Goal: Task Accomplishment & Management: Manage account settings

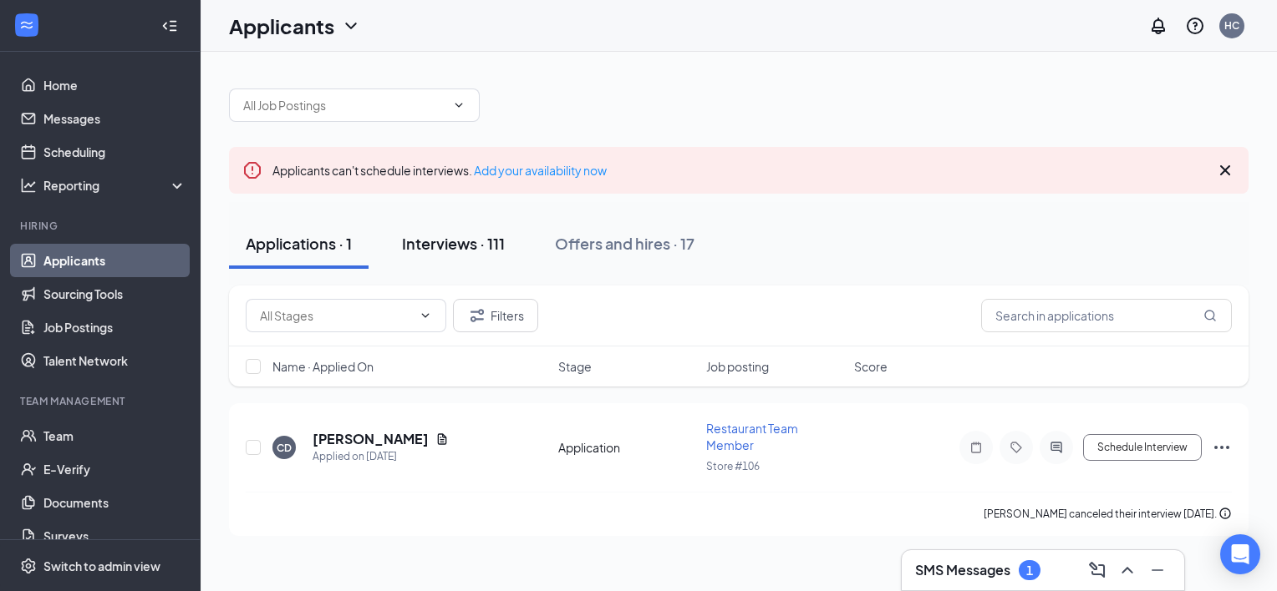
click at [477, 253] on div "Interviews · 111" at bounding box center [453, 243] width 103 height 21
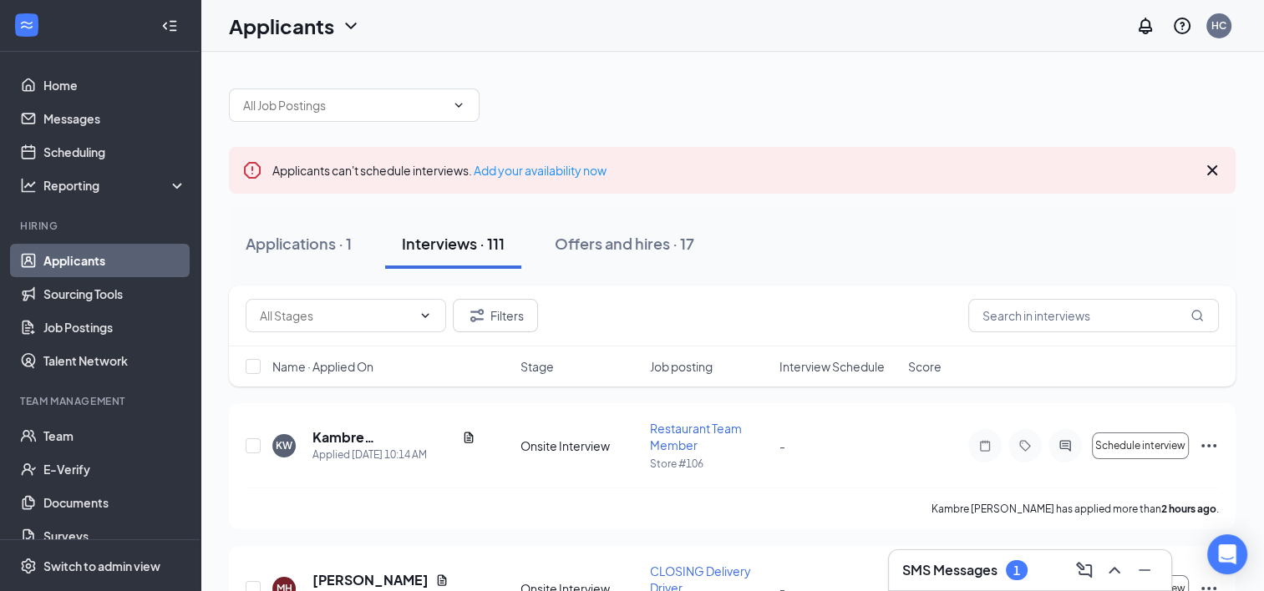
click at [1216, 170] on icon "Cross" at bounding box center [1212, 170] width 20 height 20
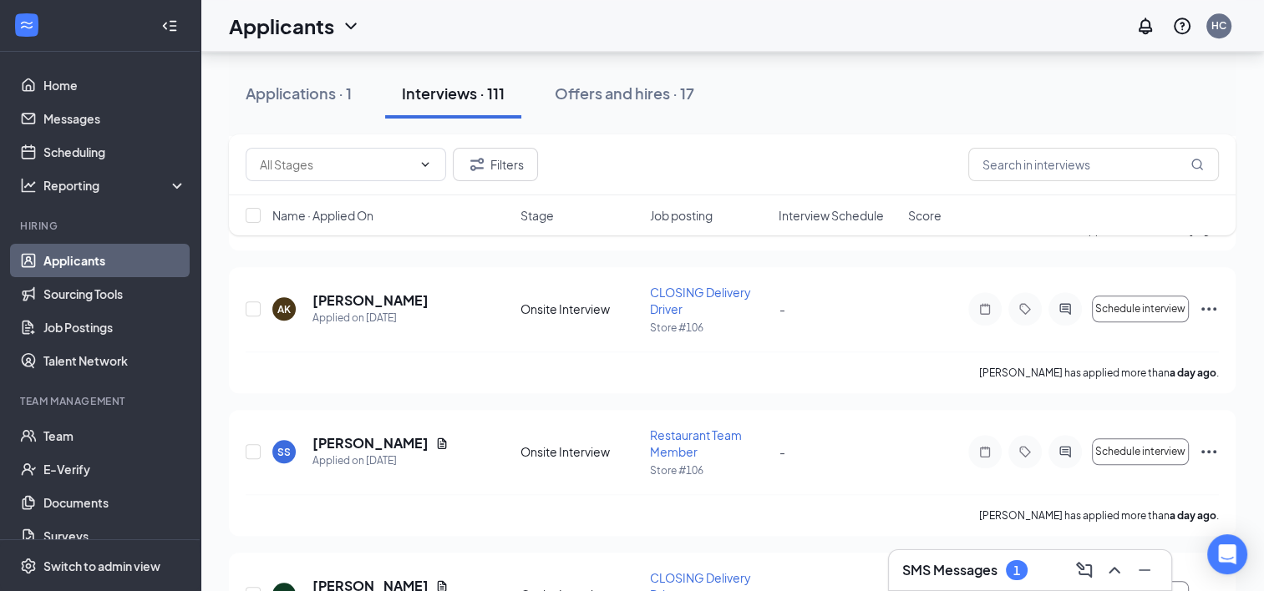
scroll to position [1658, 0]
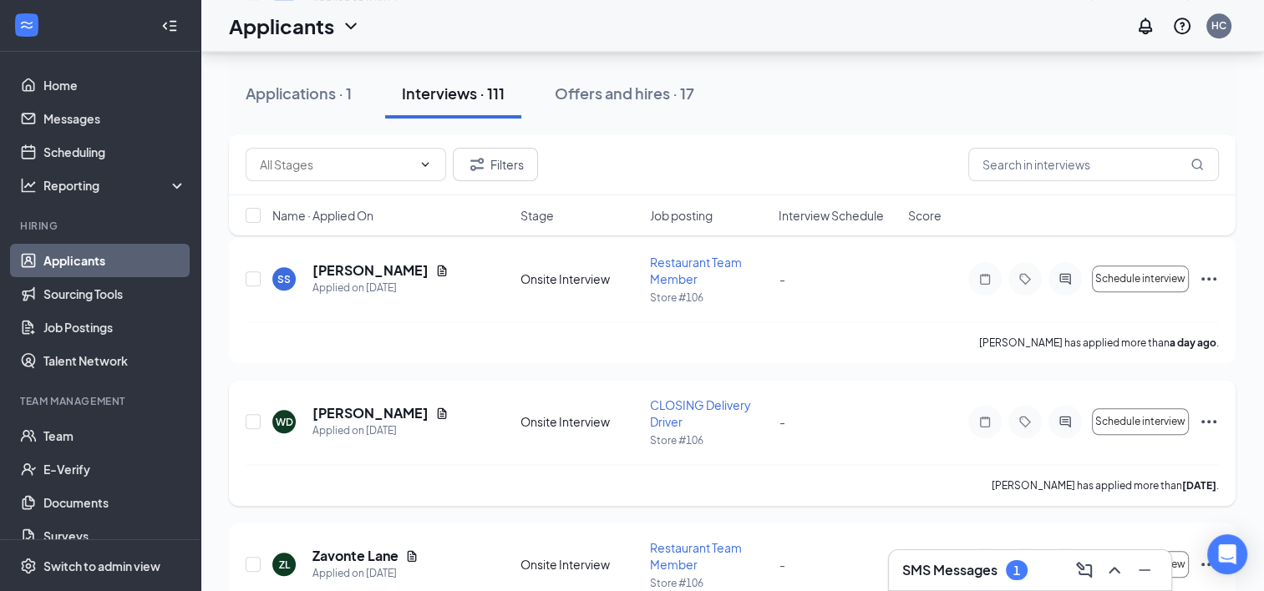
click at [1211, 417] on icon "Ellipses" at bounding box center [1209, 422] width 20 height 20
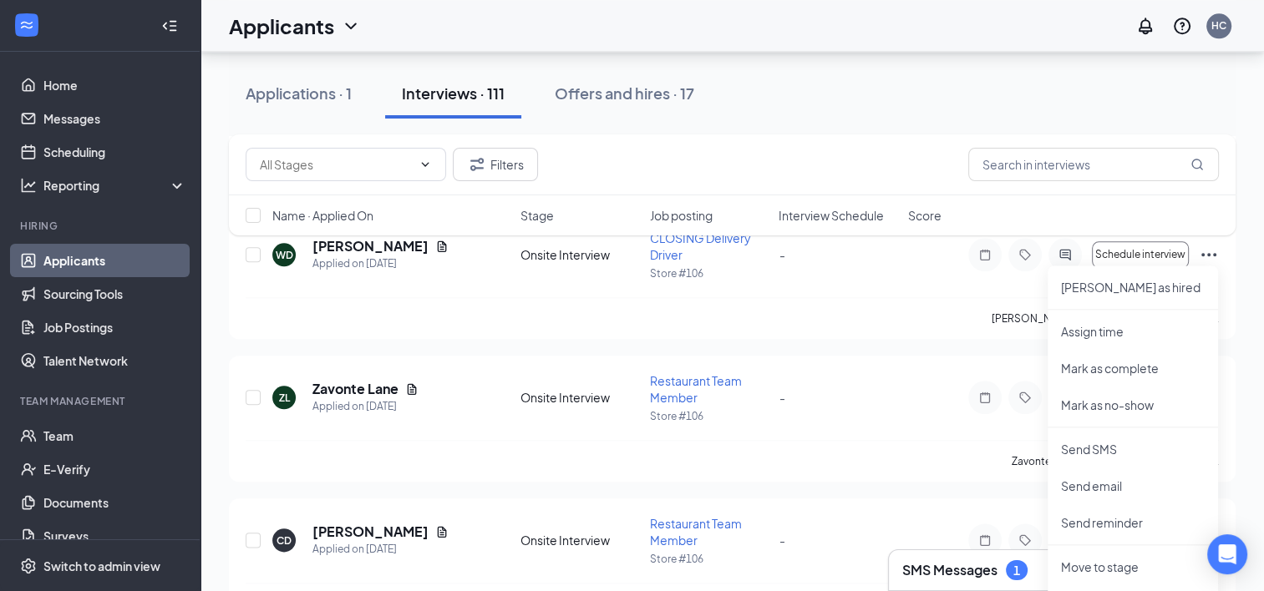
scroll to position [1908, 0]
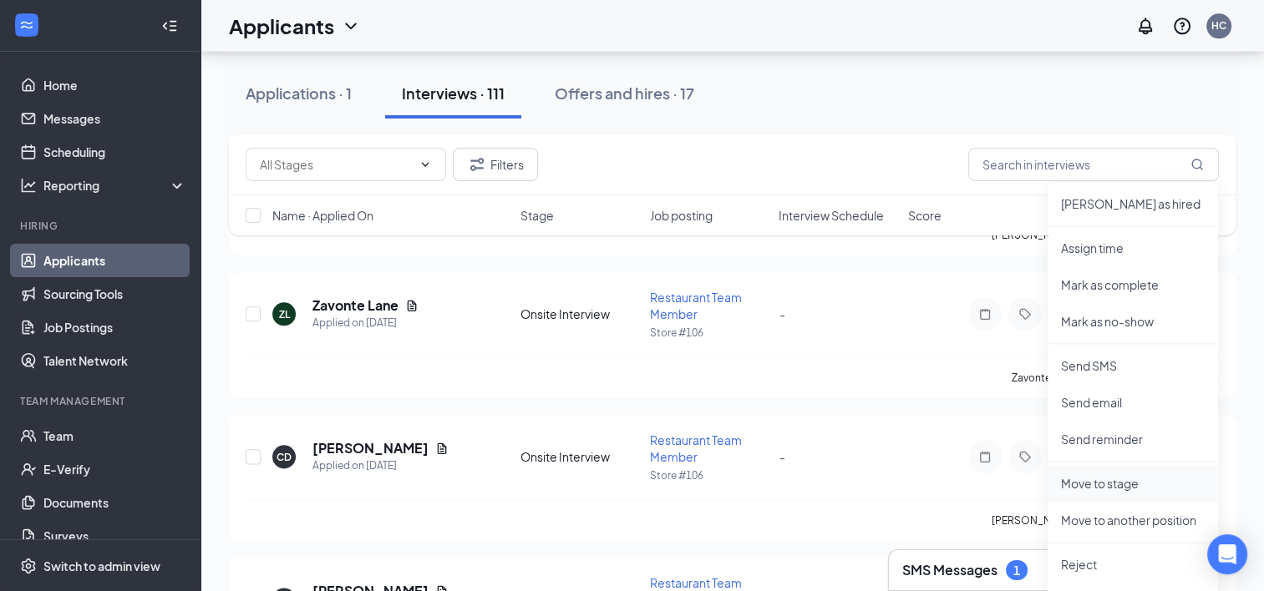
click at [1123, 482] on p "Move to stage" at bounding box center [1133, 483] width 144 height 17
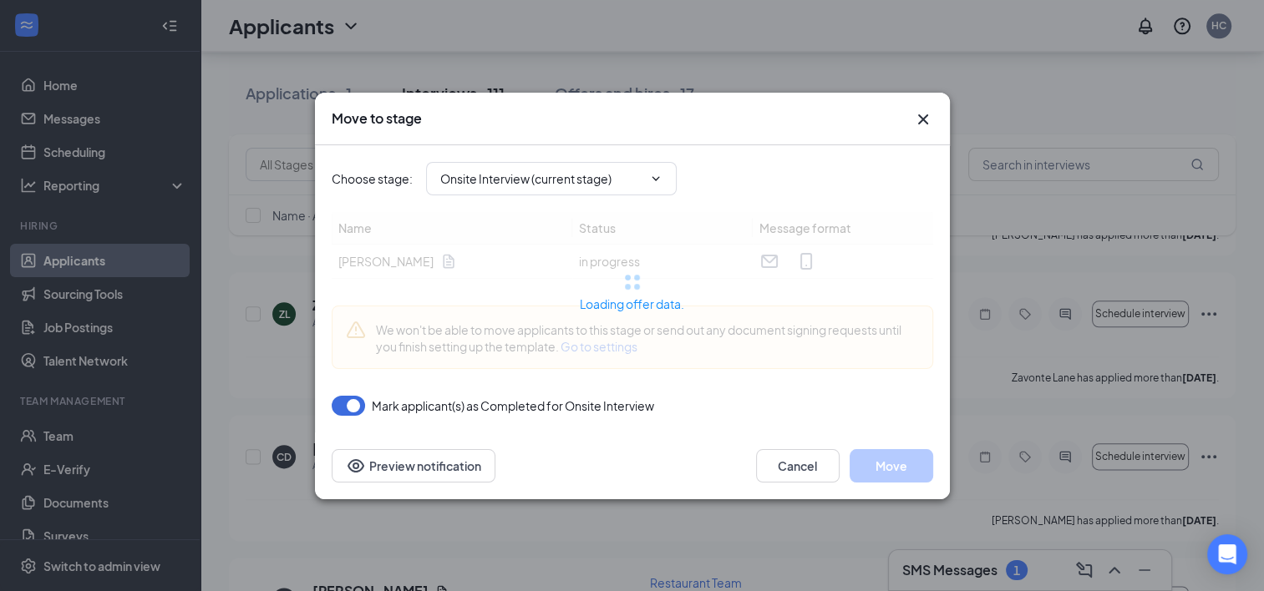
type input "MVR Background Check (next stage)"
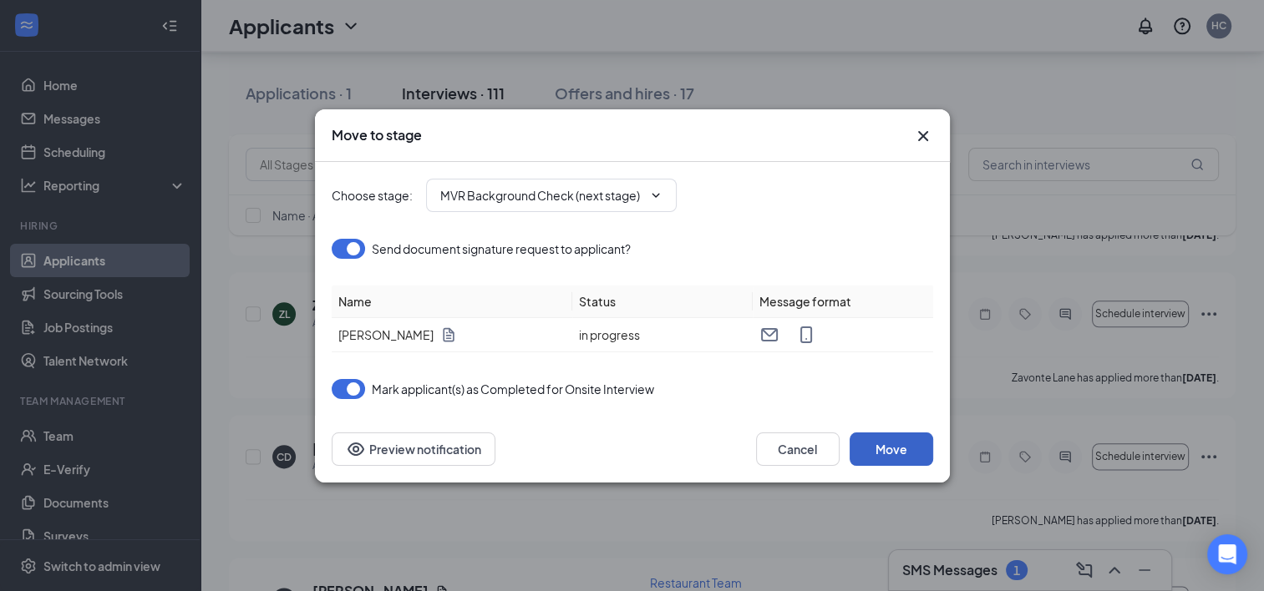
click at [862, 446] on button "Move" at bounding box center [892, 449] width 84 height 33
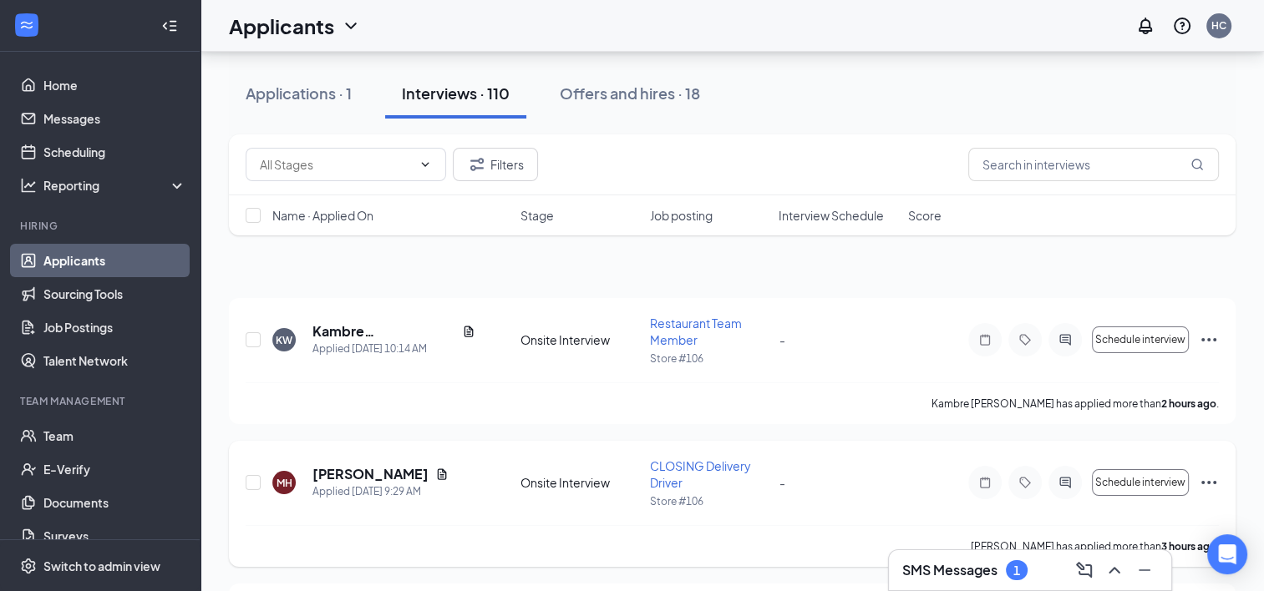
scroll to position [0, 0]
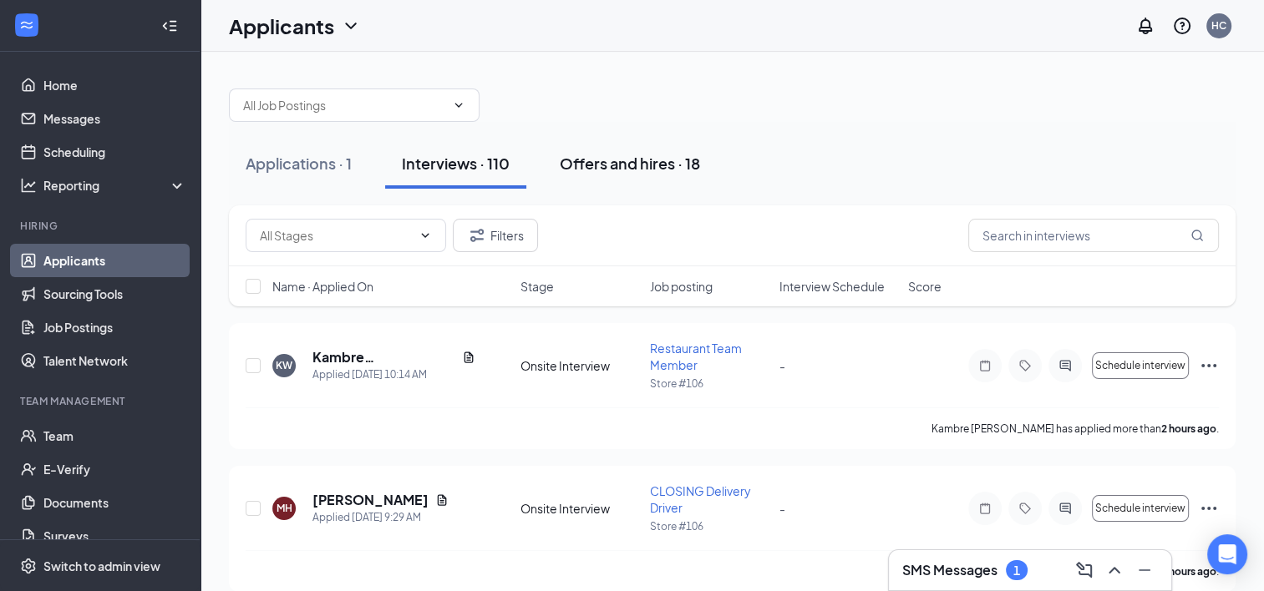
click at [641, 158] on div "Offers and hires · 18" at bounding box center [630, 163] width 140 height 21
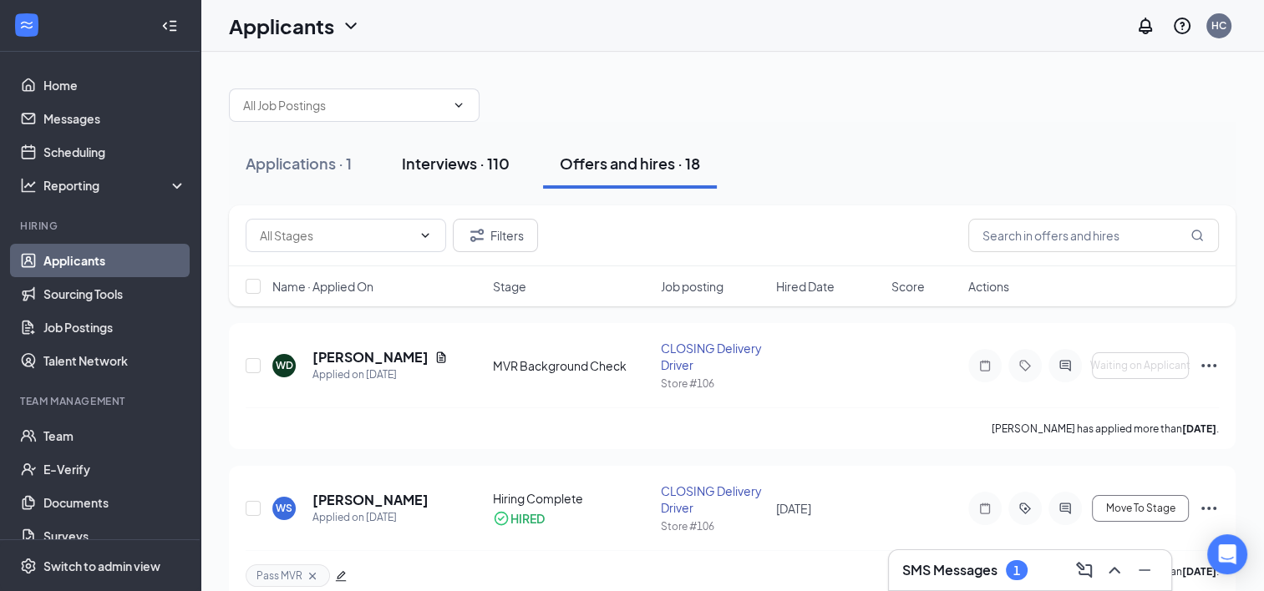
click at [473, 163] on div "Interviews · 110" at bounding box center [456, 163] width 108 height 21
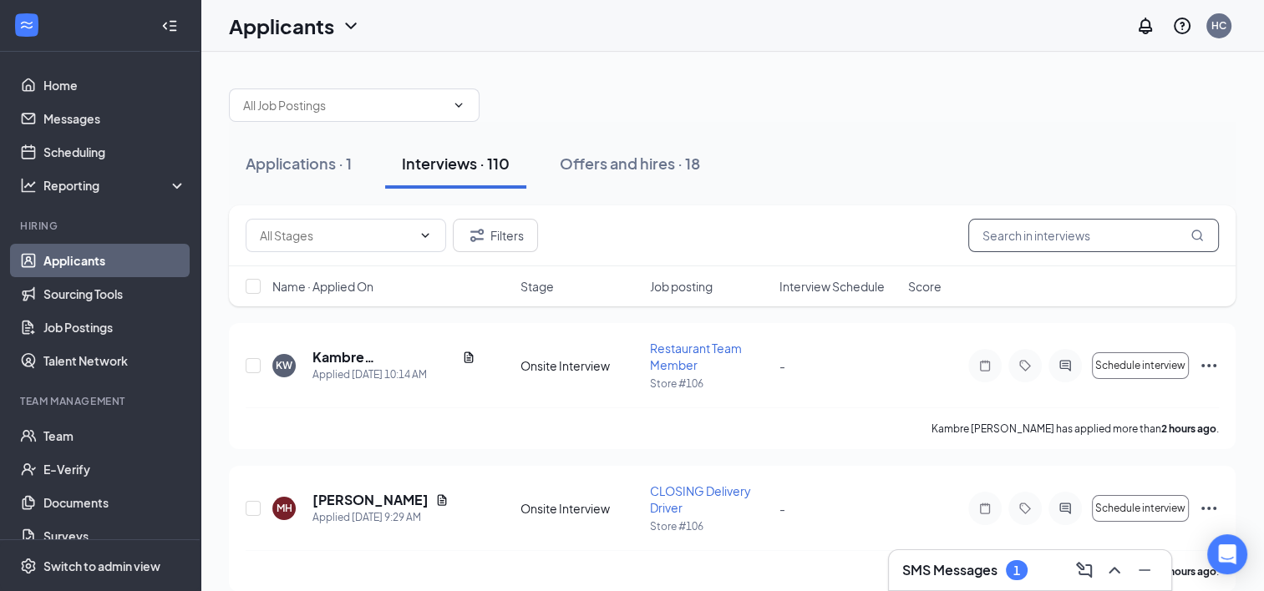
click at [1023, 244] on input "text" at bounding box center [1093, 235] width 251 height 33
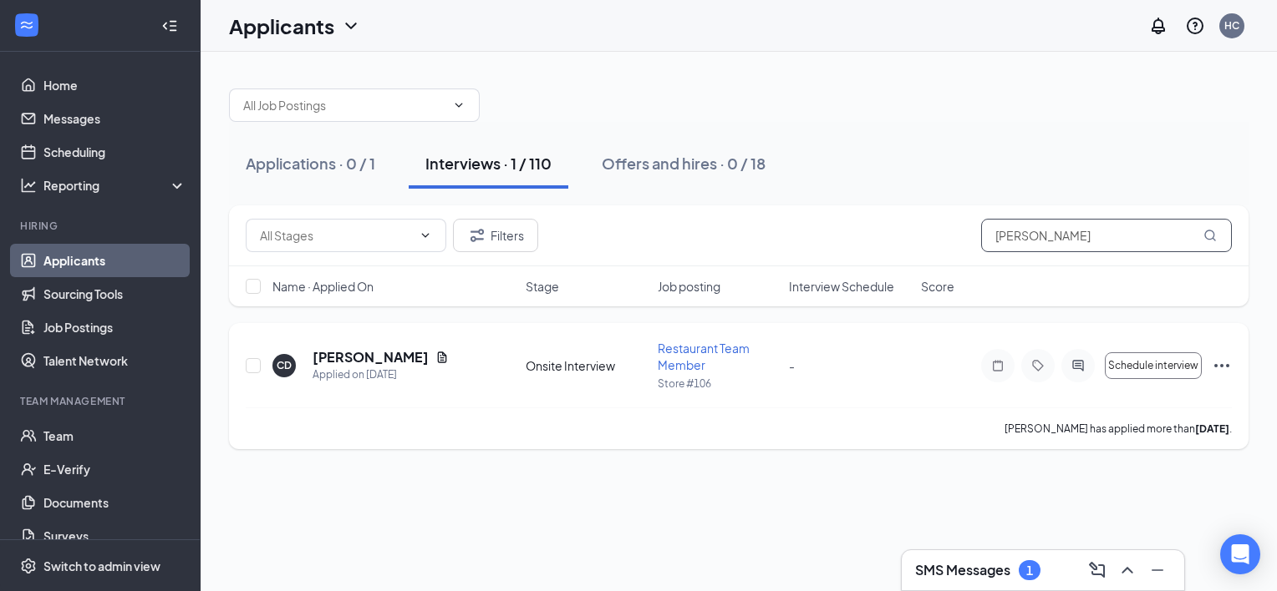
type input "cody"
click at [1216, 368] on icon "Ellipses" at bounding box center [1221, 366] width 20 height 20
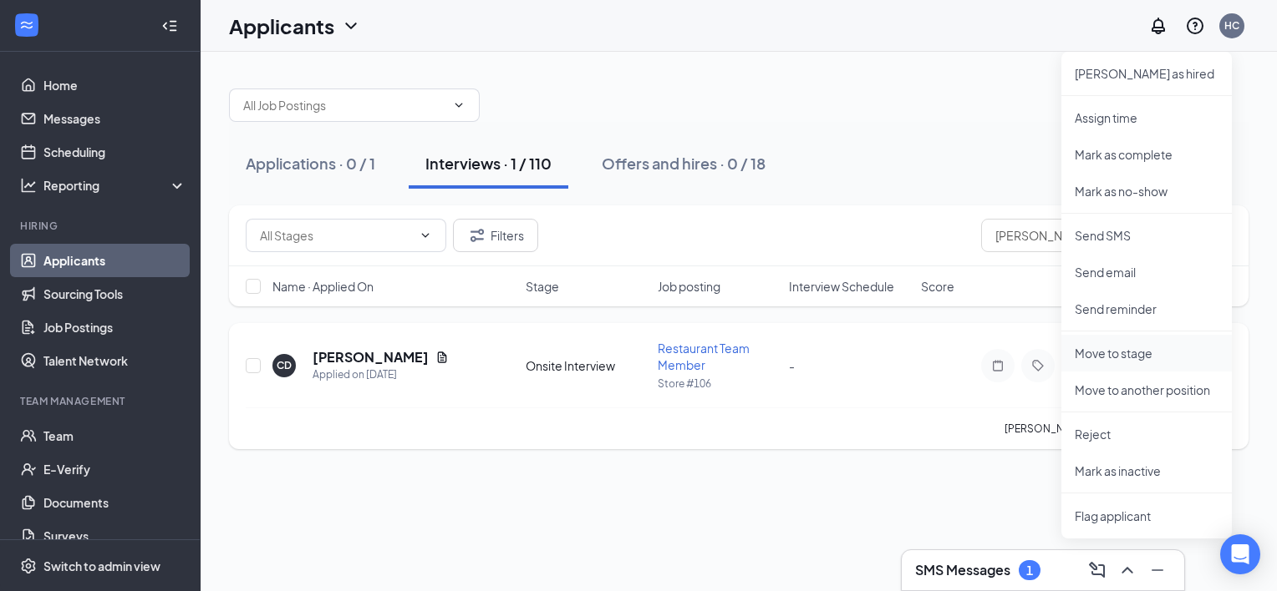
click at [1151, 351] on p "Move to stage" at bounding box center [1146, 353] width 144 height 17
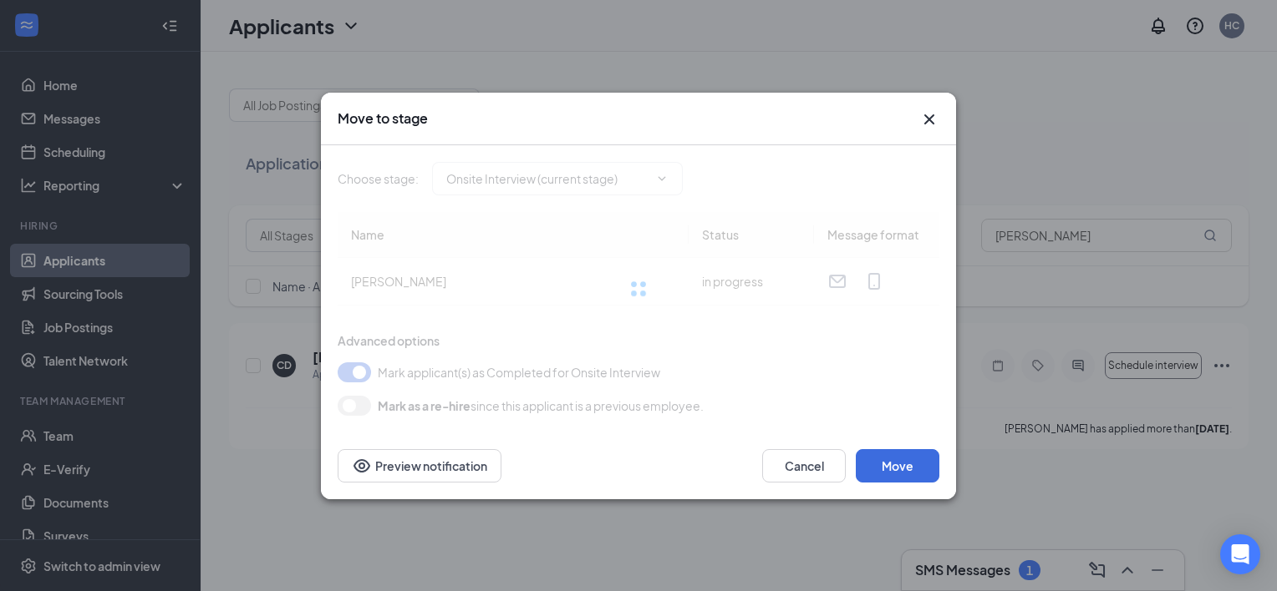
type input "Hiring Complete (next stage)"
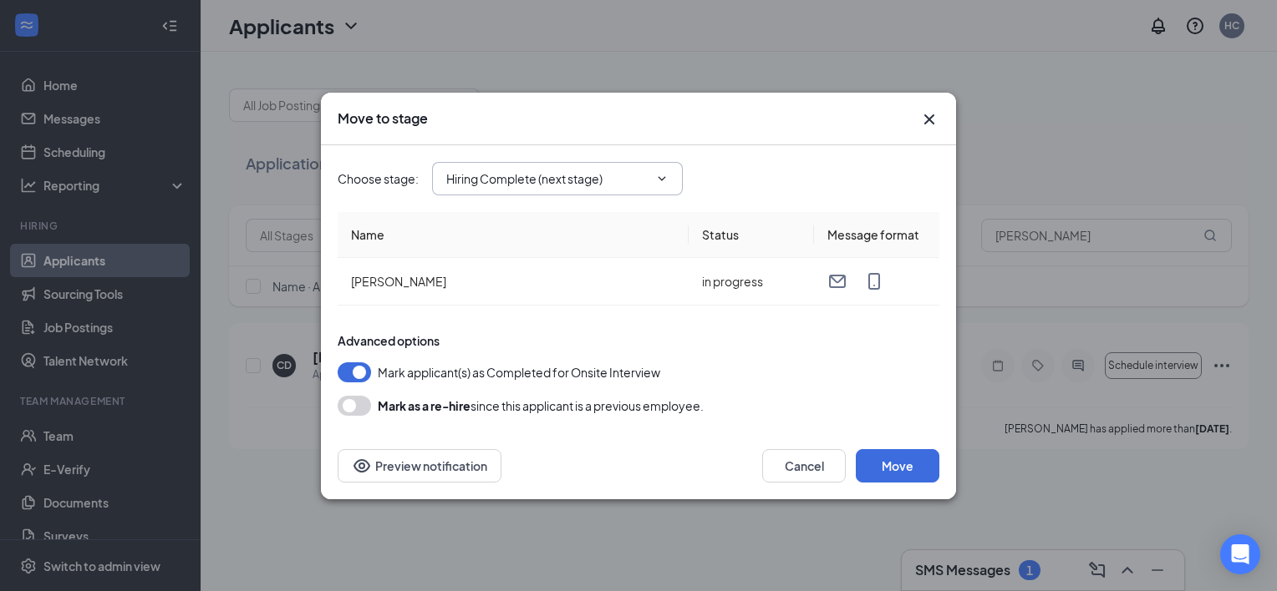
click at [625, 186] on input "Hiring Complete (next stage)" at bounding box center [547, 179] width 202 height 18
click at [898, 462] on button "Move" at bounding box center [897, 465] width 84 height 33
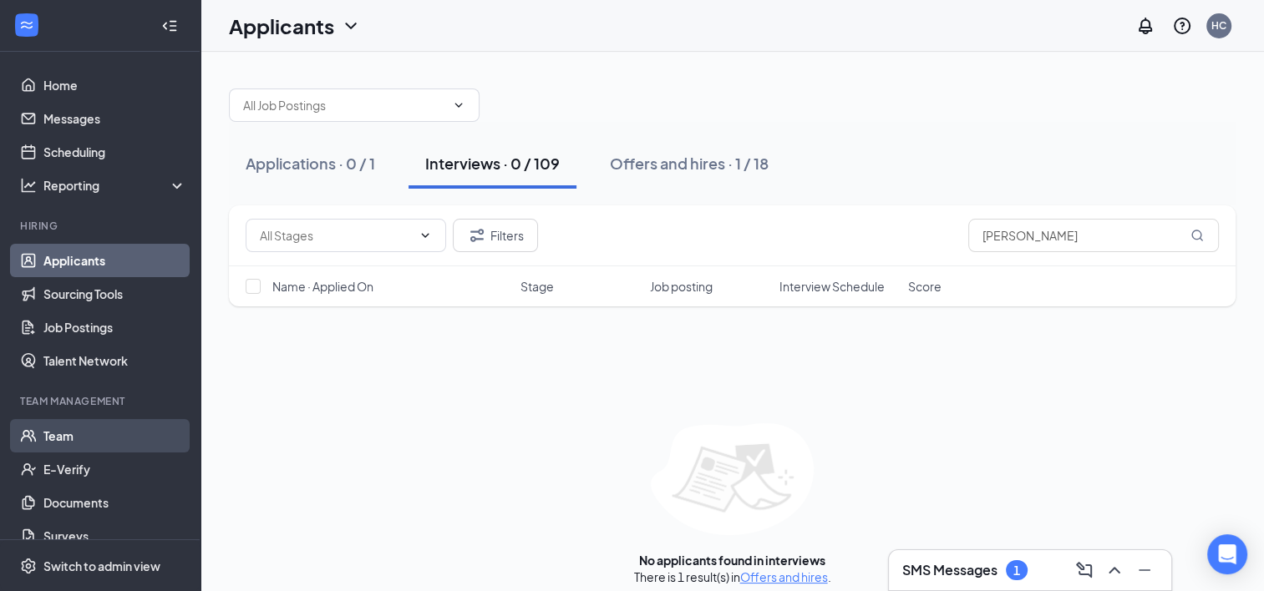
click at [79, 430] on link "Team" at bounding box center [114, 435] width 143 height 33
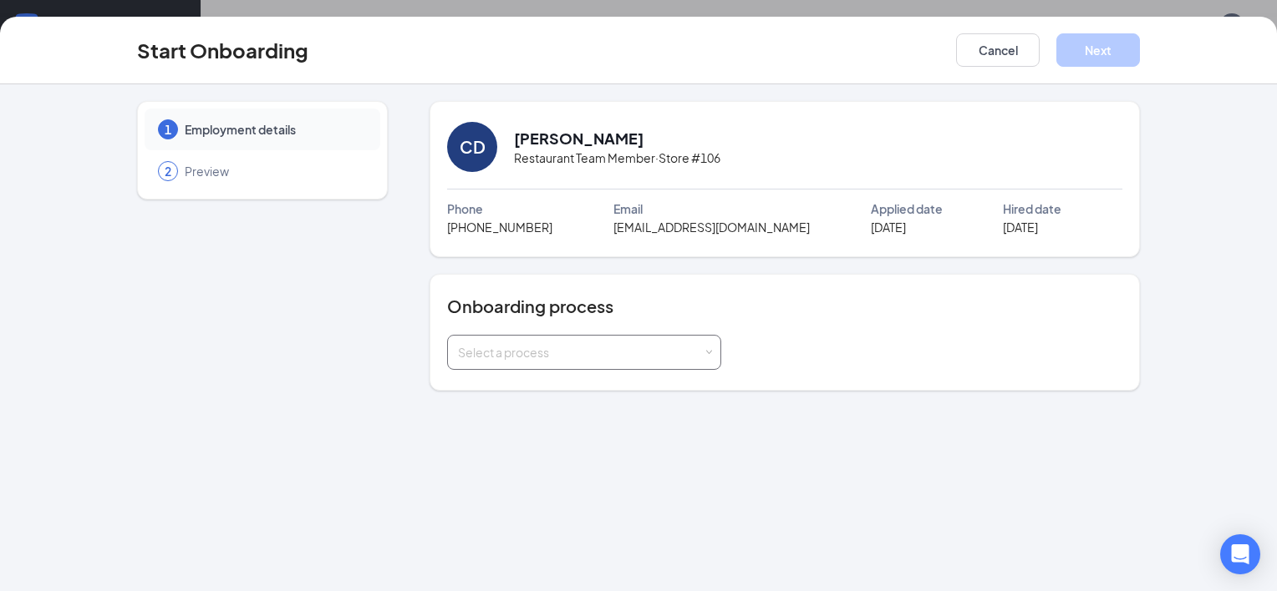
click at [673, 340] on div "Select a process" at bounding box center [584, 352] width 252 height 33
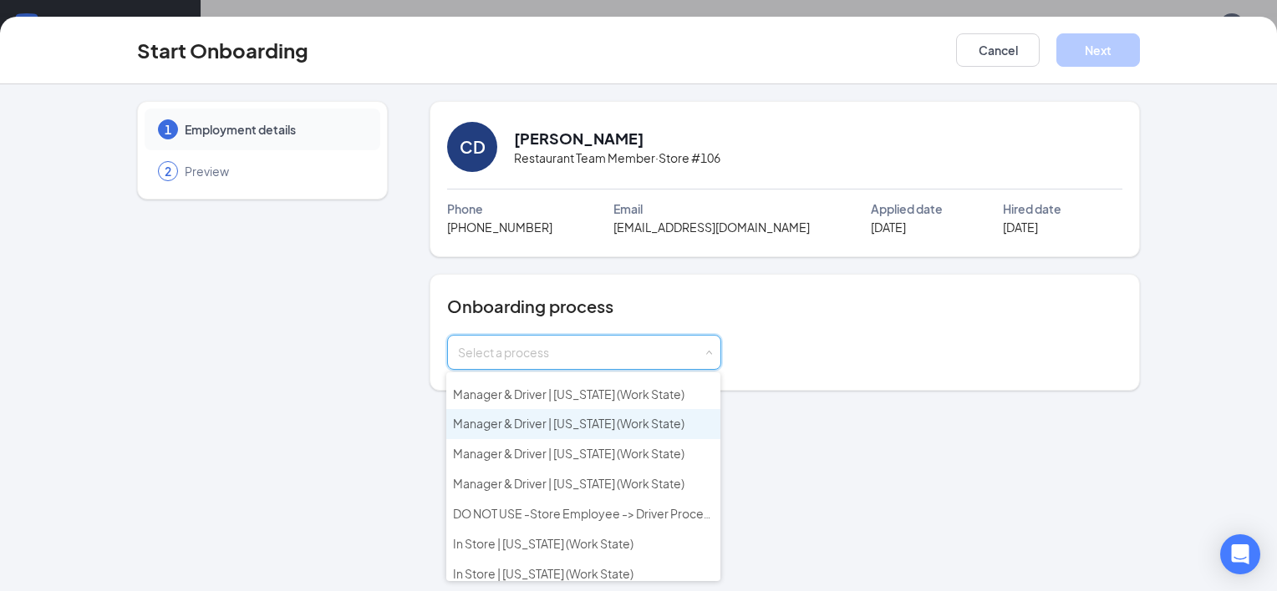
scroll to position [501, 0]
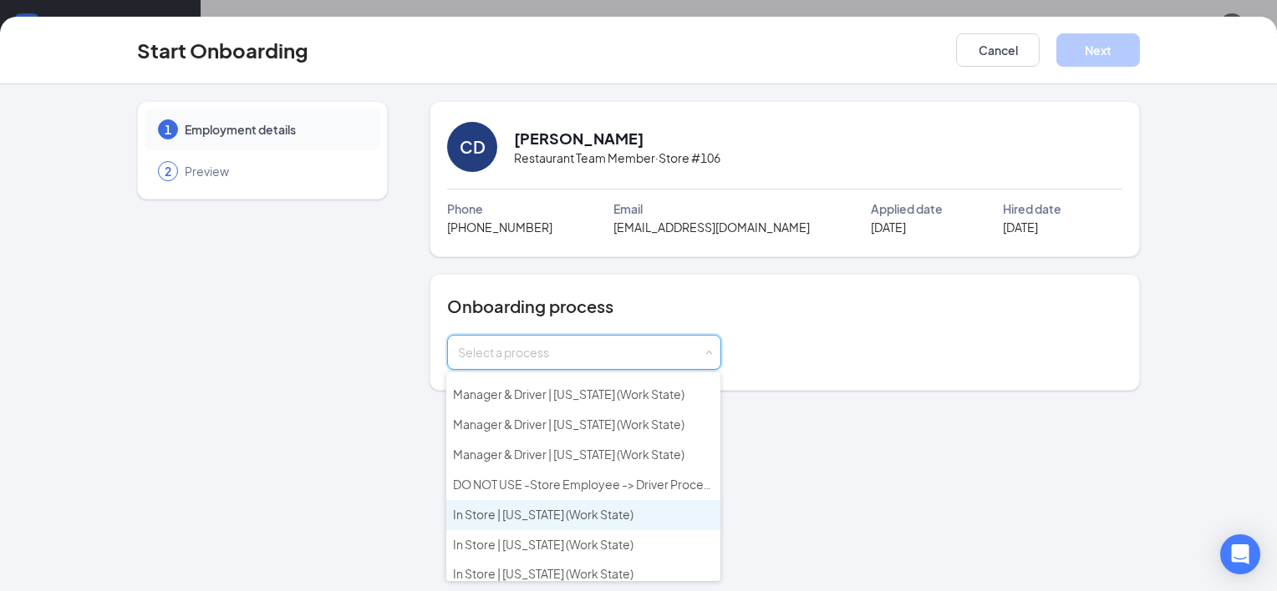
click at [585, 507] on span "In Store | [US_STATE] (Work State)" at bounding box center [543, 514] width 180 height 15
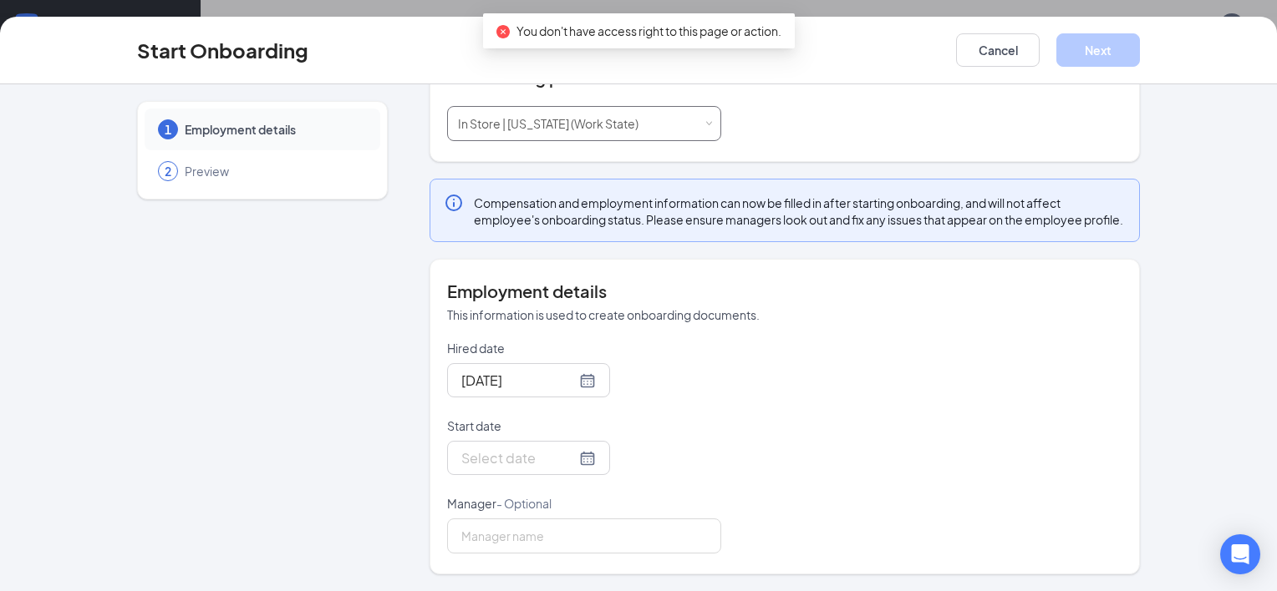
scroll to position [243, 0]
click at [541, 456] on input "Start date" at bounding box center [518, 458] width 114 height 21
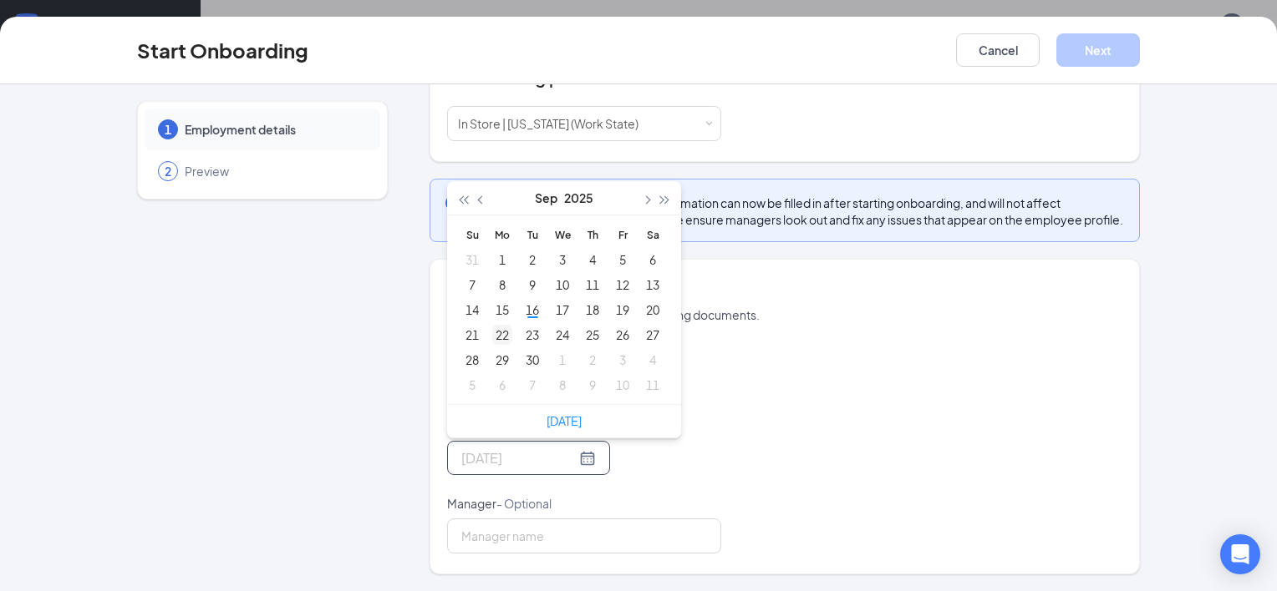
type input "[DATE]"
click at [495, 332] on div "22" at bounding box center [502, 335] width 20 height 20
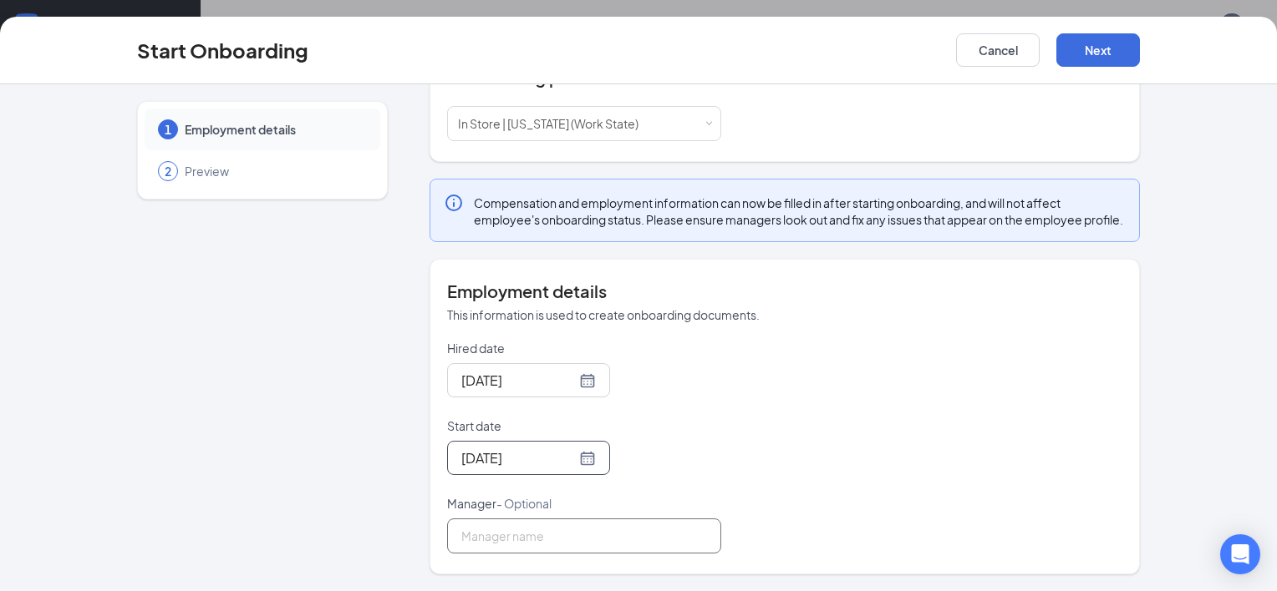
click at [510, 547] on input "Manager - Optional" at bounding box center [584, 536] width 274 height 35
type input "[PERSON_NAME]"
click at [363, 341] on div "1 Employment details 2 Preview" at bounding box center [262, 223] width 251 height 703
click at [1096, 50] on button "Next" at bounding box center [1098, 49] width 84 height 33
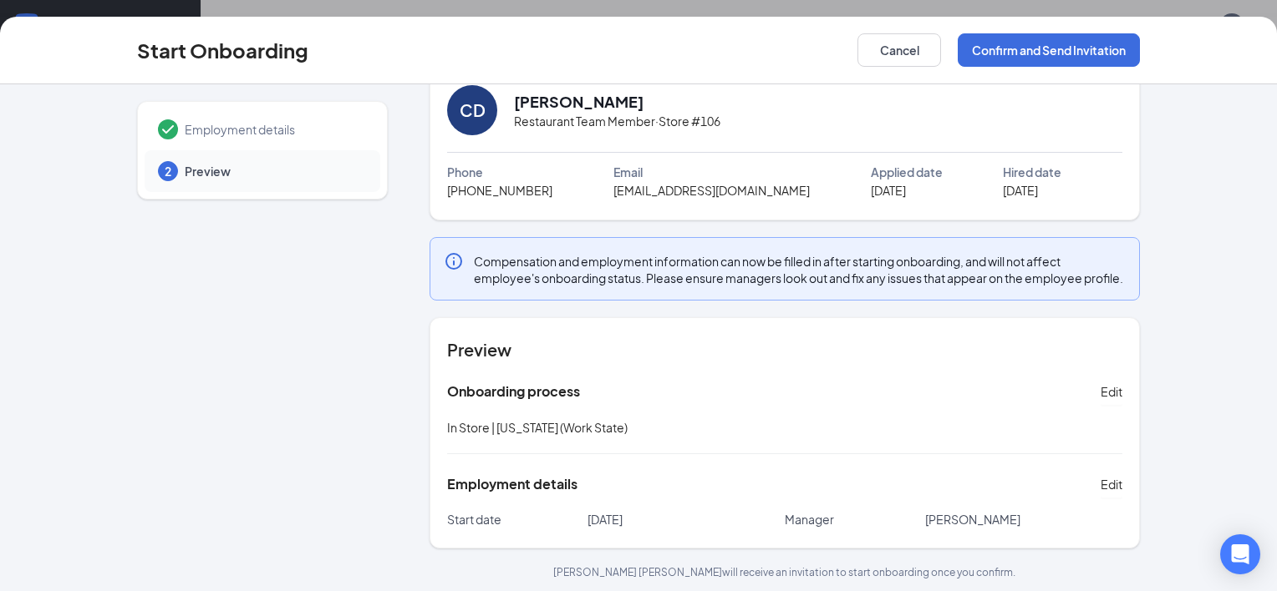
scroll to position [57, 0]
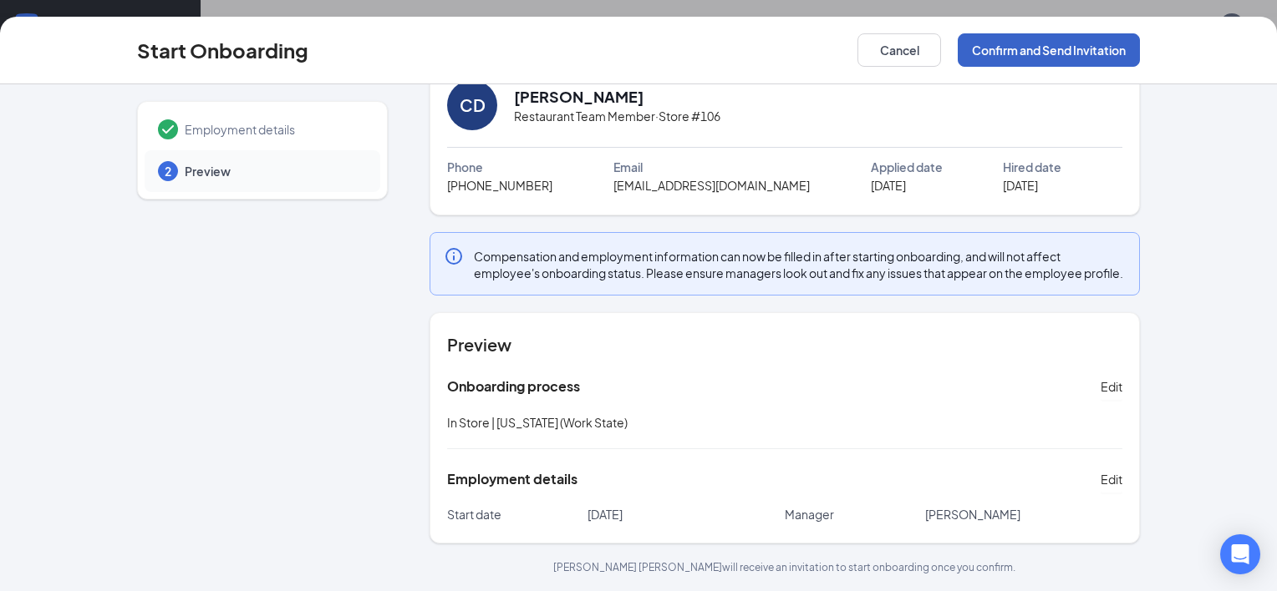
click at [1063, 52] on button "Confirm and Send Invitation" at bounding box center [1048, 49] width 182 height 33
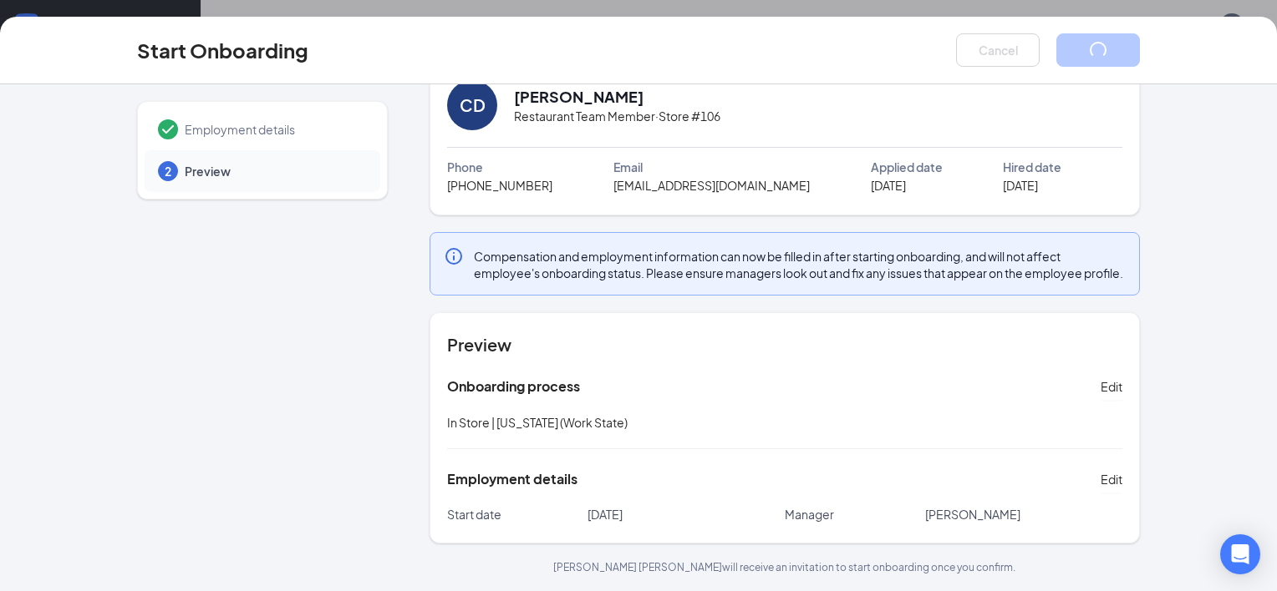
scroll to position [0, 0]
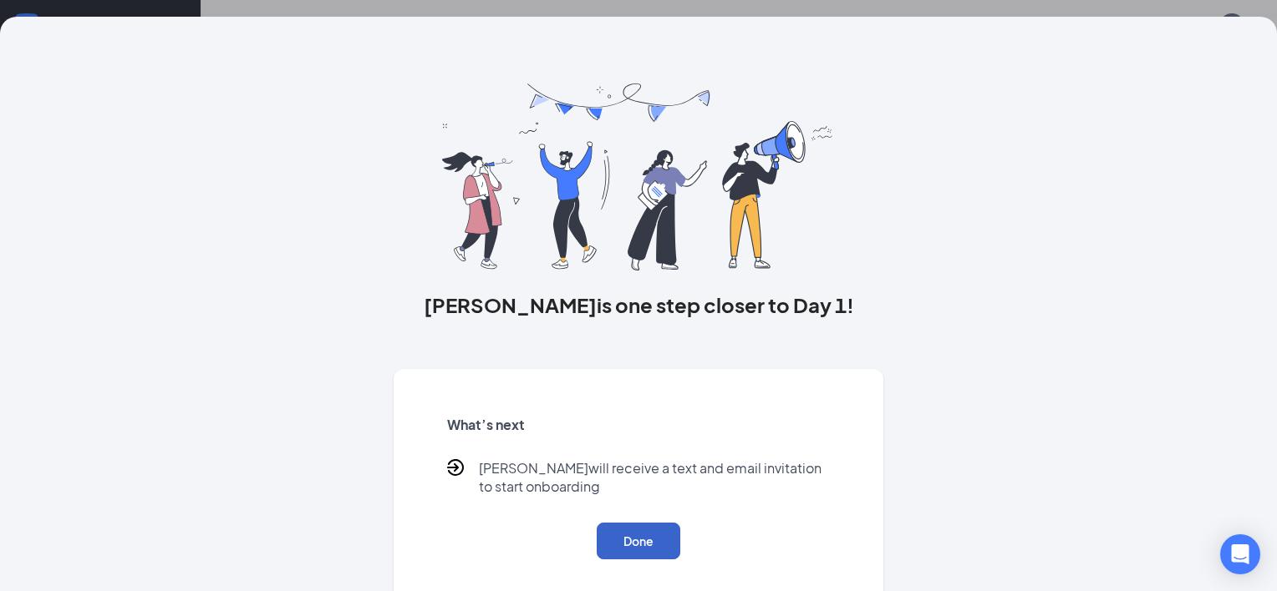
click at [650, 545] on button "Done" at bounding box center [639, 541] width 84 height 37
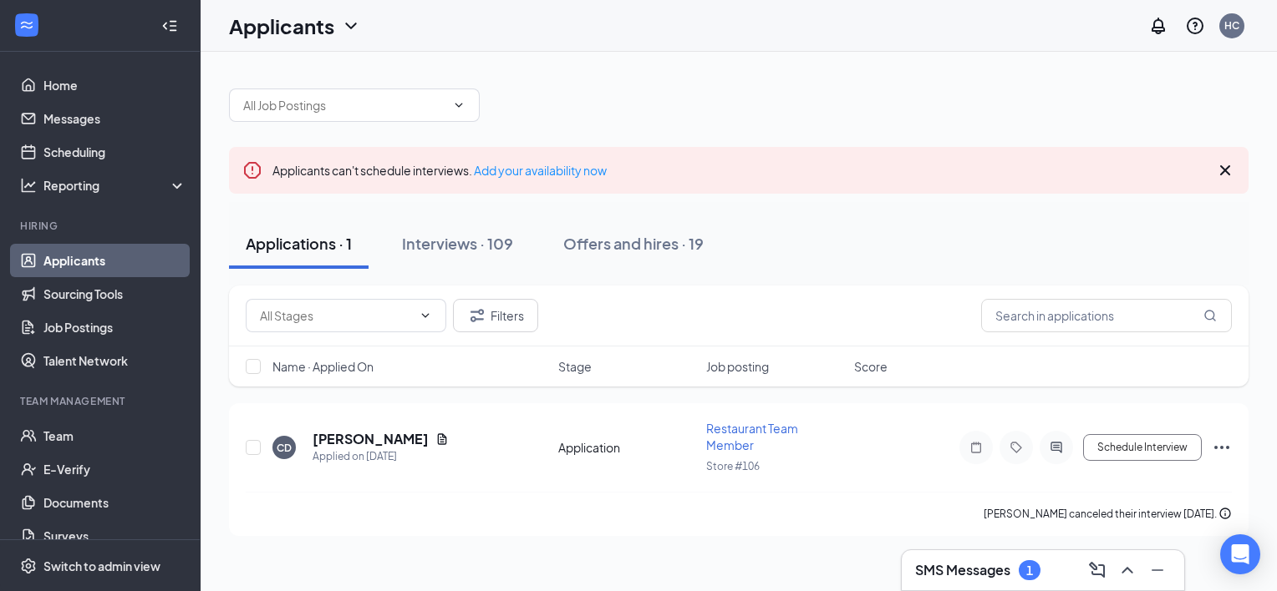
click at [1032, 572] on div "1" at bounding box center [1029, 571] width 7 height 14
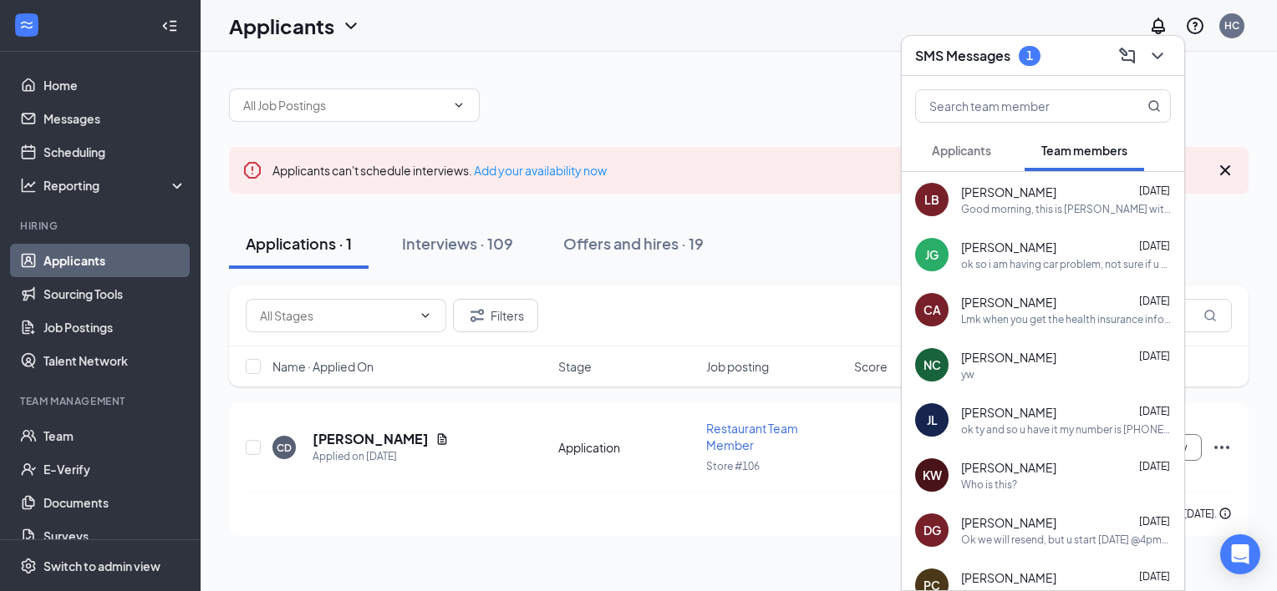
click at [963, 150] on span "Applicants" at bounding box center [961, 150] width 59 height 15
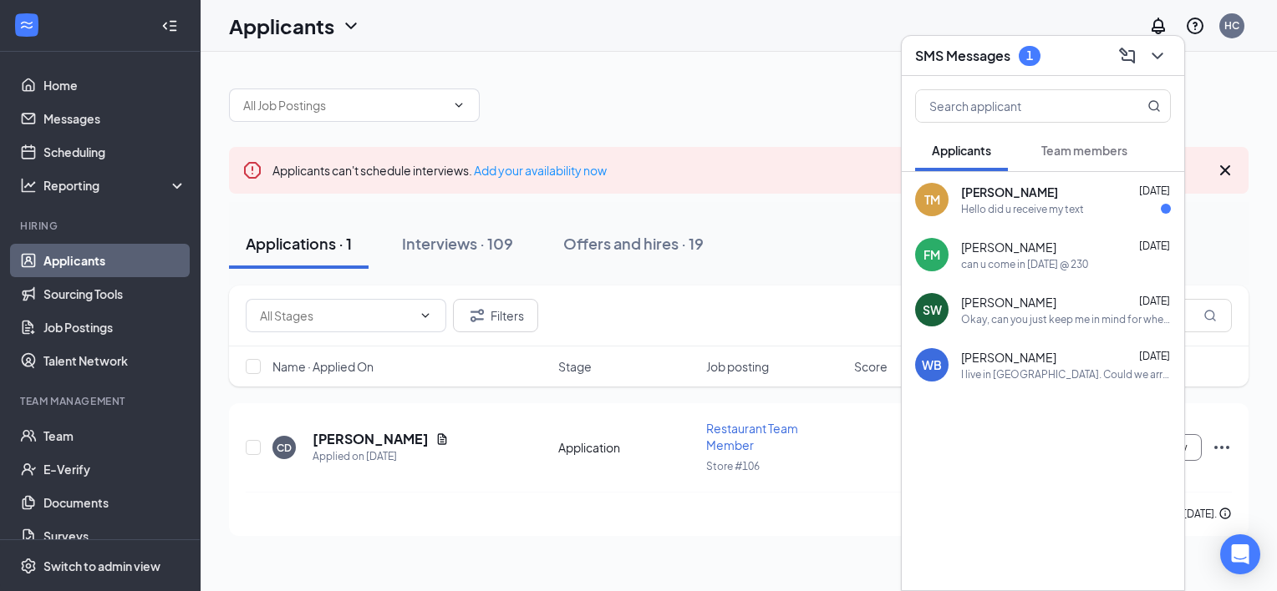
click at [1006, 206] on div "Hello did u receive my text" at bounding box center [1022, 209] width 123 height 14
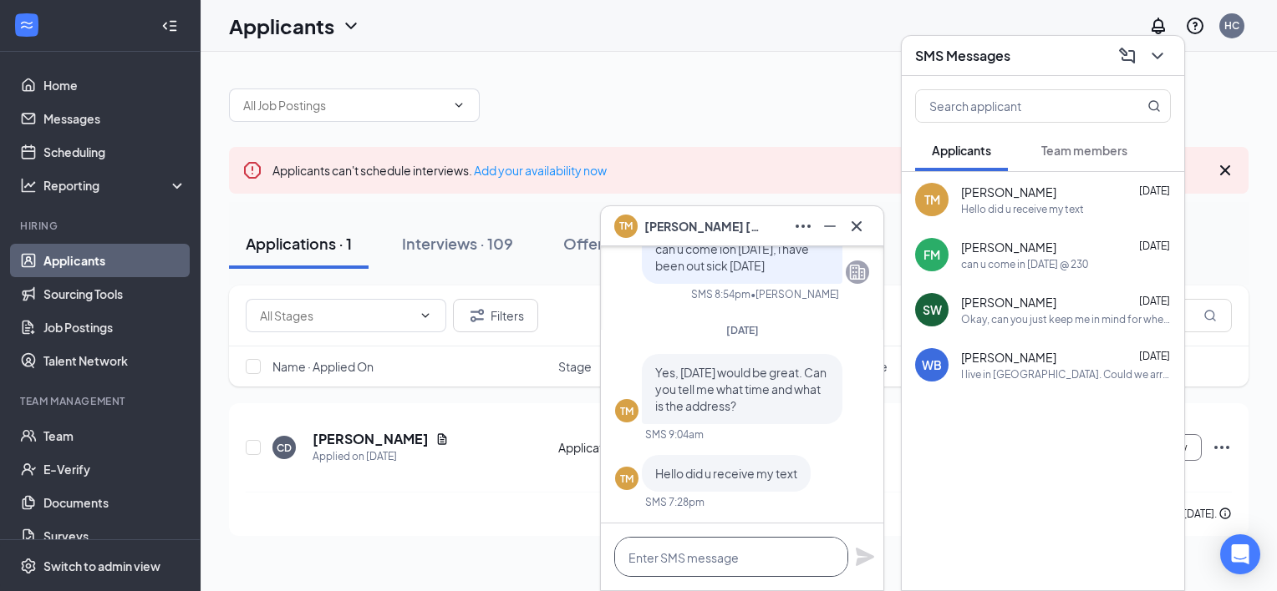
click at [722, 550] on textarea at bounding box center [731, 557] width 234 height 40
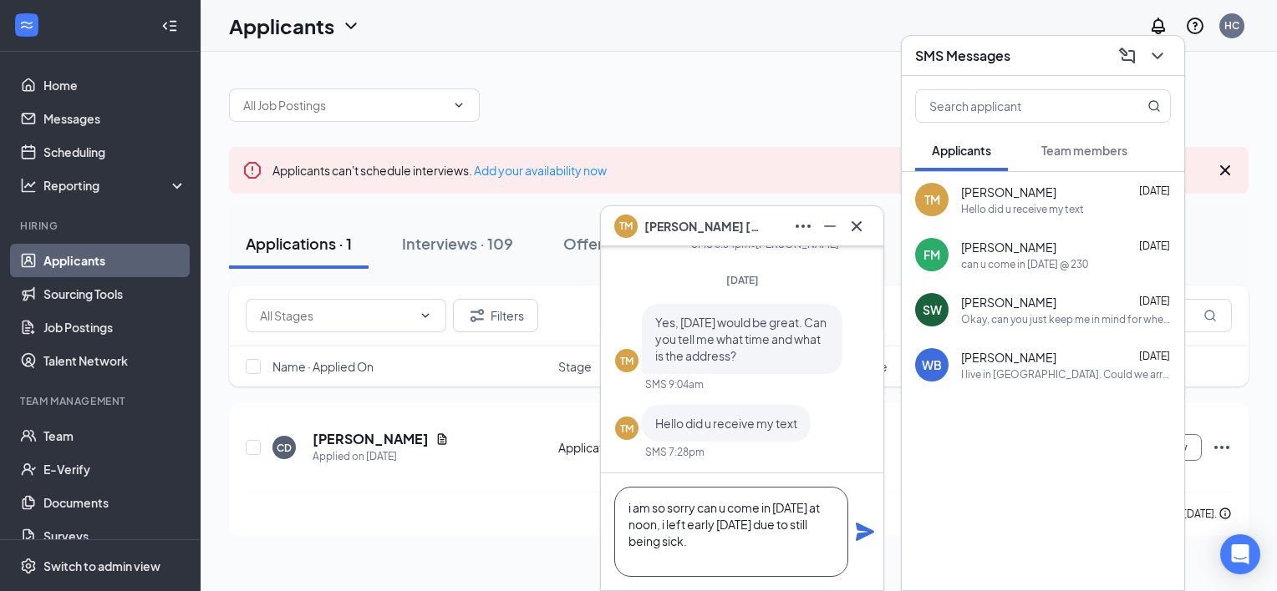
type textarea "i am so sorry can u come in tomorrow at noon, i left early sunday due to still …"
click at [864, 518] on div "i am so sorry can u come in tomorrow at noon, i left early sunday due to still …" at bounding box center [742, 532] width 282 height 117
click at [862, 532] on icon "Plane" at bounding box center [865, 532] width 20 height 20
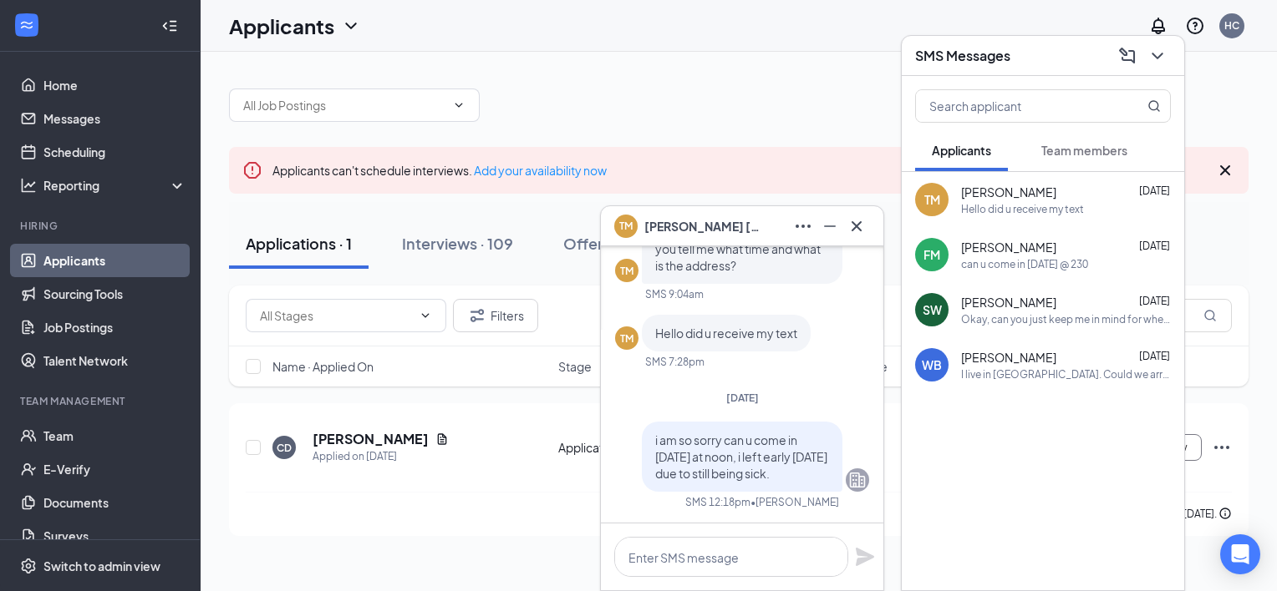
click at [688, 223] on span "Tina Morgan" at bounding box center [702, 226] width 117 height 18
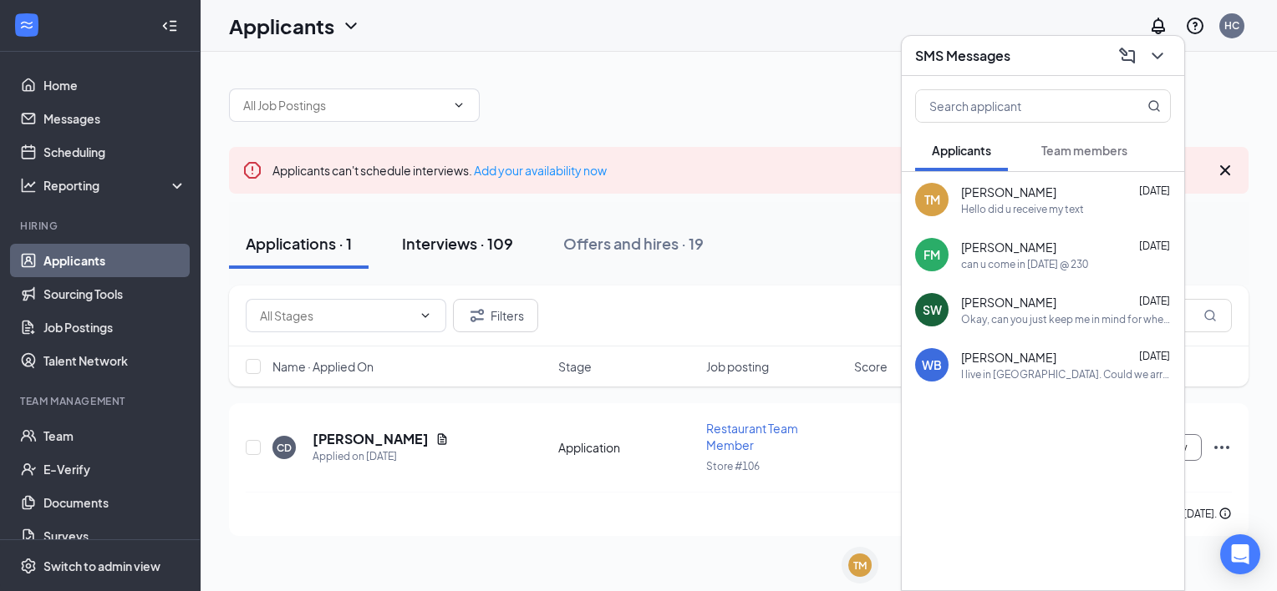
click at [483, 251] on div "Interviews · 109" at bounding box center [457, 243] width 111 height 21
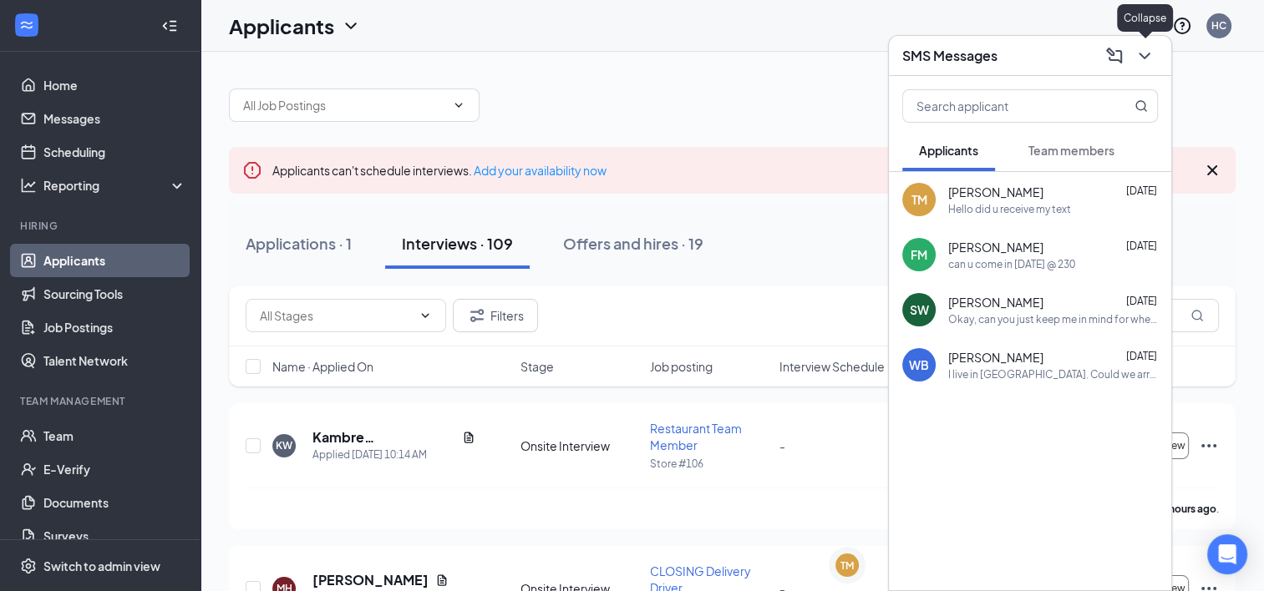
click at [1140, 53] on icon "ChevronDown" at bounding box center [1144, 56] width 11 height 7
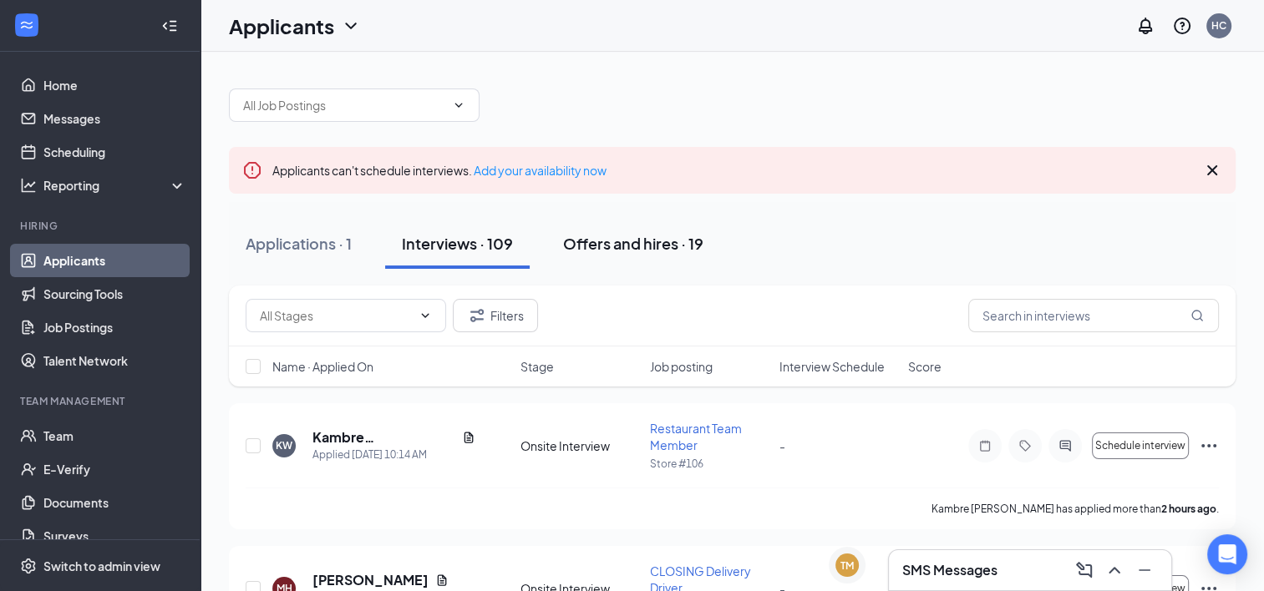
click at [638, 242] on div "Offers and hires · 19" at bounding box center [633, 243] width 140 height 21
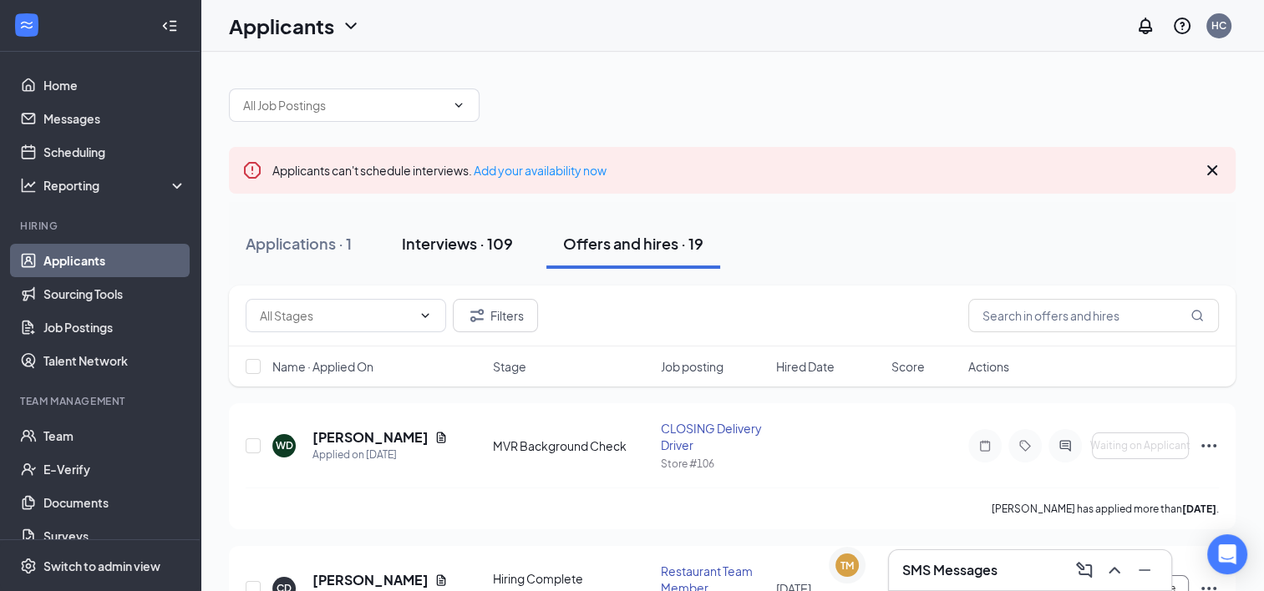
click at [454, 241] on div "Interviews · 109" at bounding box center [457, 243] width 111 height 21
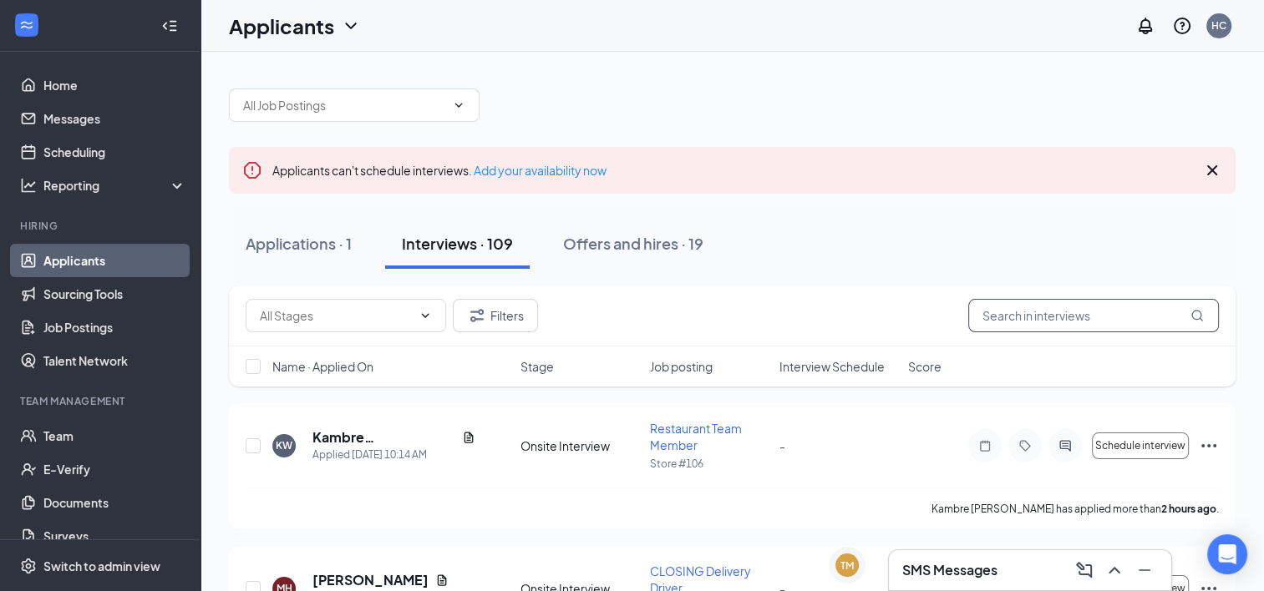
click at [1062, 321] on input "text" at bounding box center [1093, 315] width 251 height 33
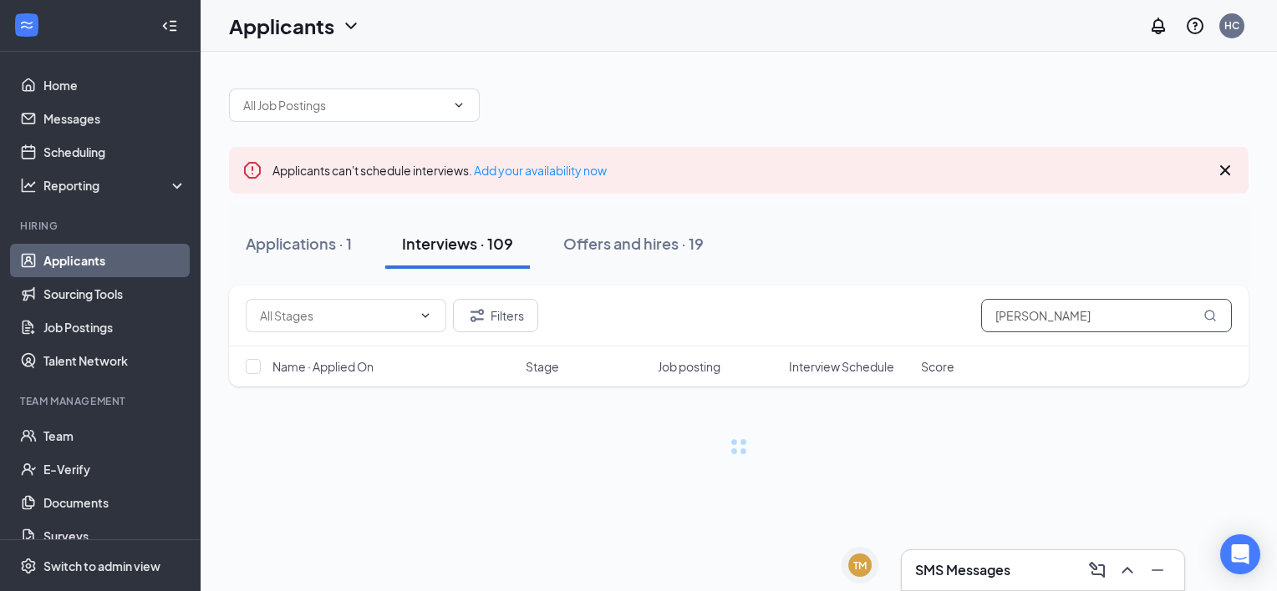
type input "tina"
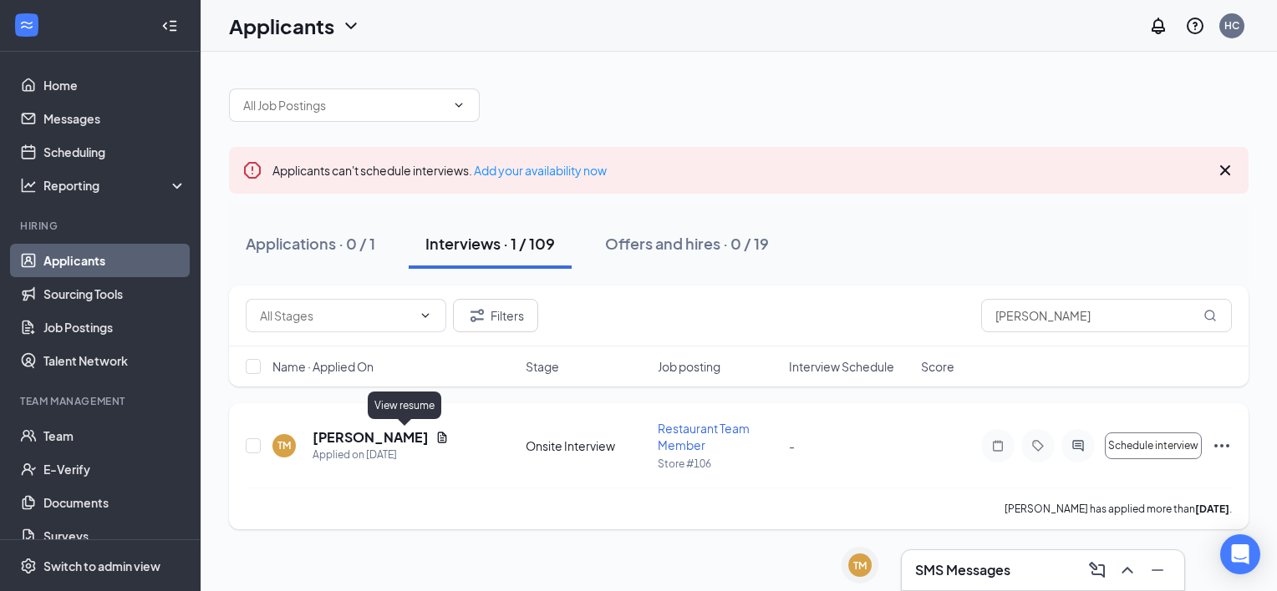
click at [438, 439] on icon "Document" at bounding box center [442, 437] width 9 height 11
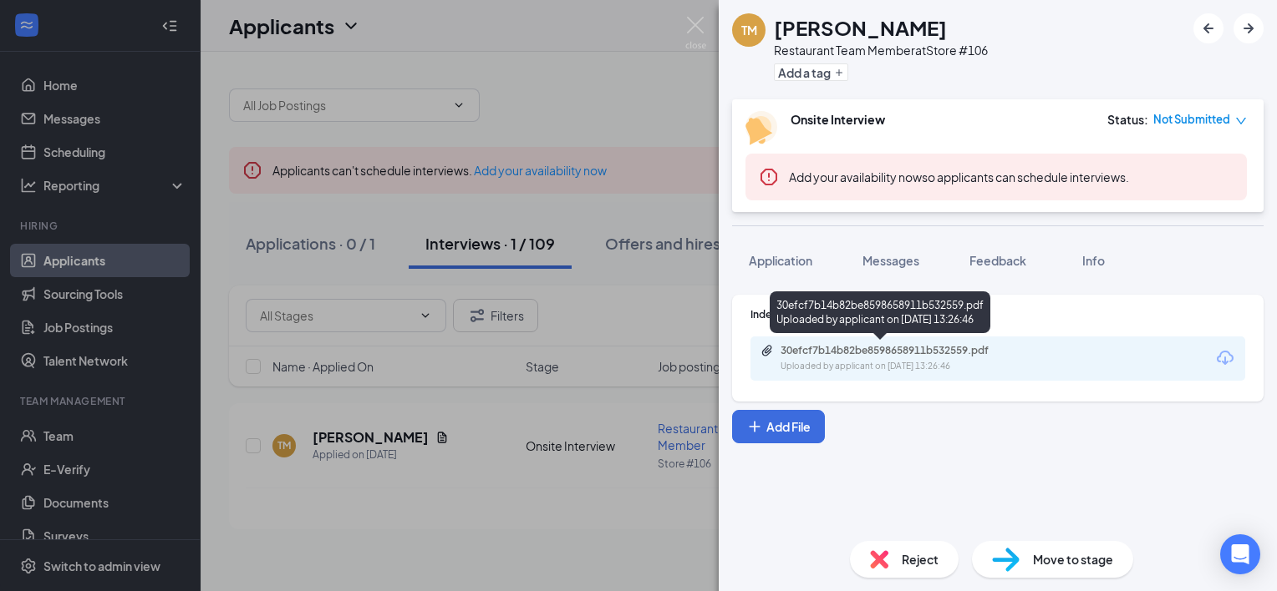
click at [943, 353] on div "30efcf7b14b82be8598658911b532559.pdf" at bounding box center [897, 350] width 234 height 13
